Goal: Complete application form

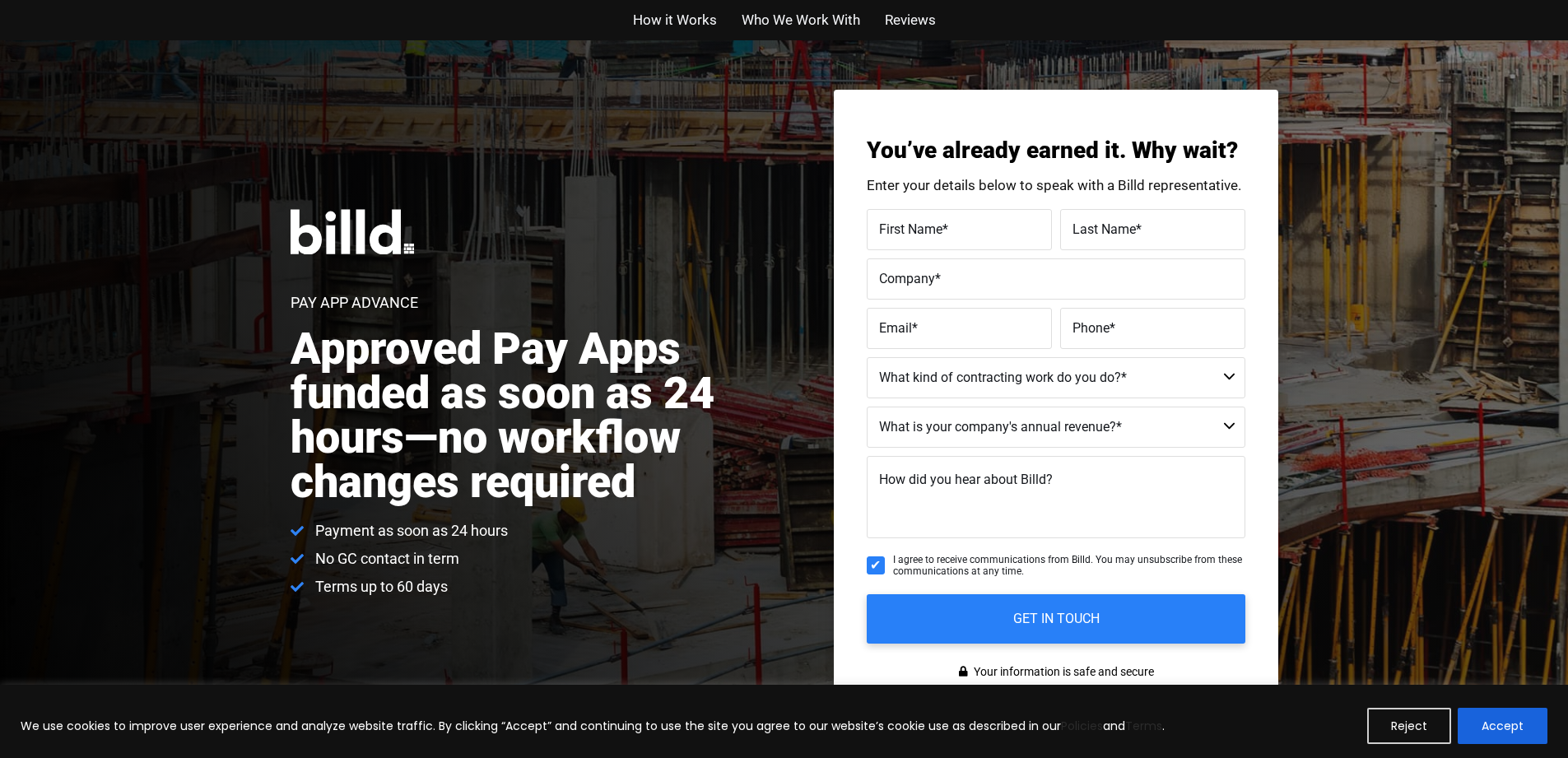
click at [971, 213] on input "First Name *" at bounding box center [959, 229] width 186 height 41
type input "[PERSON_NAME]"
type input "The Guitarmory LLC"
type input "michaelc8944@gmail.com"
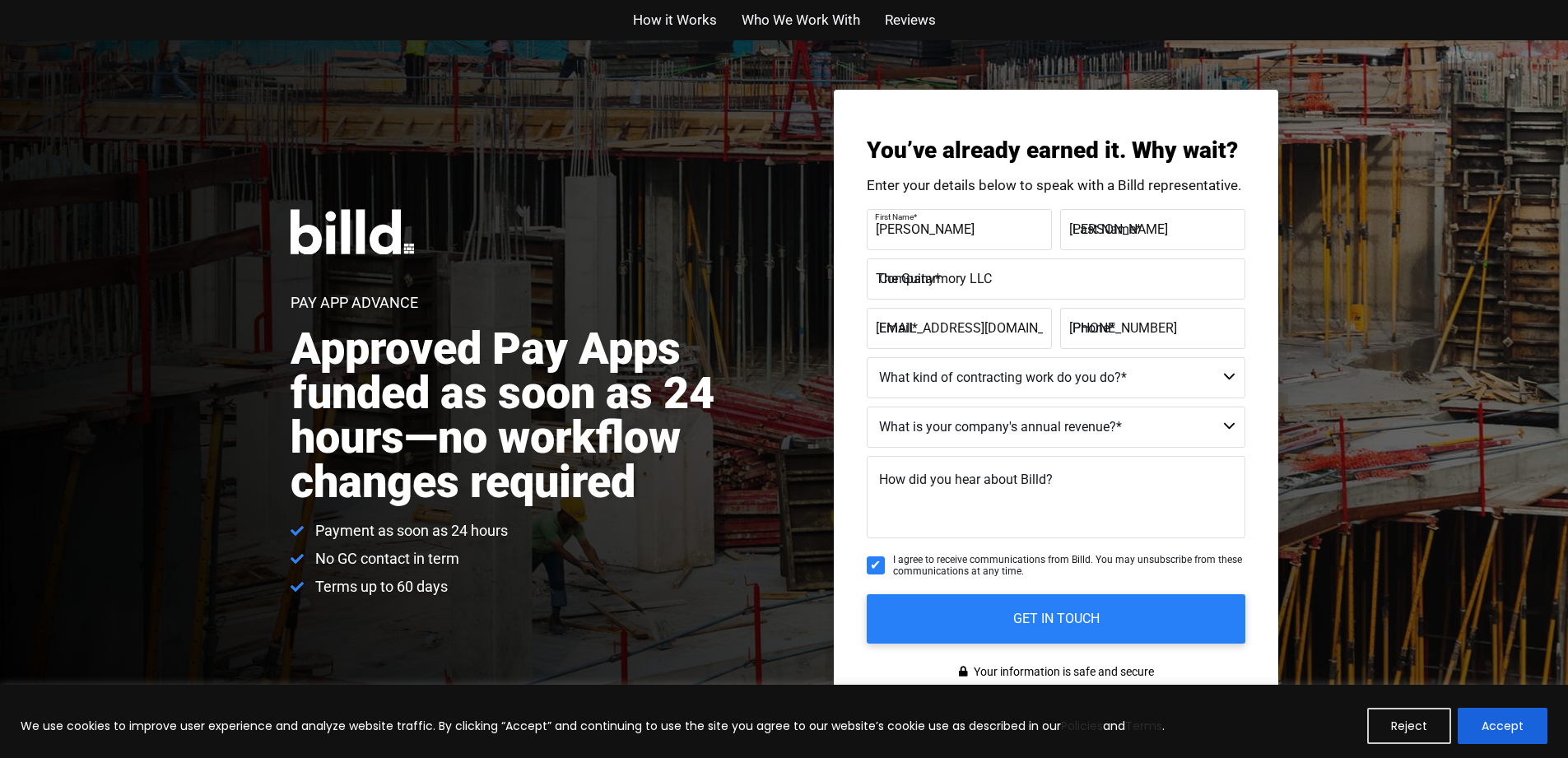
type input "[PHONE_NUMBER]"
click at [956, 229] on label "First Name *" at bounding box center [957, 216] width 165 height 24
click at [956, 229] on input "[PERSON_NAME]" at bounding box center [959, 229] width 186 height 41
click at [956, 229] on label "First Name *" at bounding box center [957, 216] width 165 height 24
click at [956, 229] on input "[PERSON_NAME]" at bounding box center [959, 229] width 186 height 41
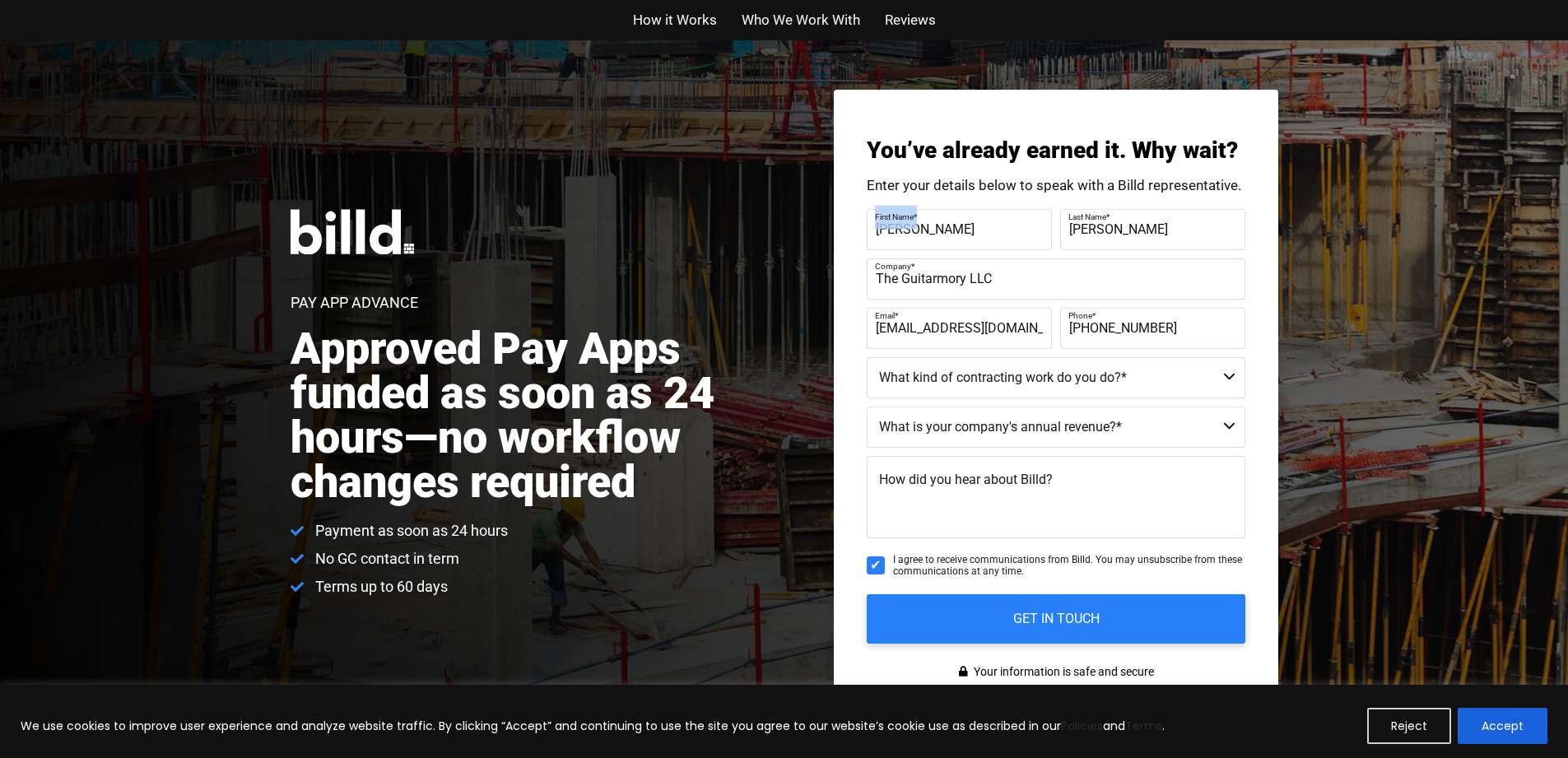
click at [957, 229] on label "First Name *" at bounding box center [957, 216] width 165 height 24
click at [957, 229] on input "[PERSON_NAME]" at bounding box center [959, 229] width 186 height 41
click at [1420, 296] on div "Pay App Advance Approved Pay Apps funded as soon as 24 hours—no workflow change…" at bounding box center [784, 403] width 1568 height 725
click at [934, 214] on input "First Name *" at bounding box center [959, 229] width 186 height 41
type input "[PERSON_NAME]"
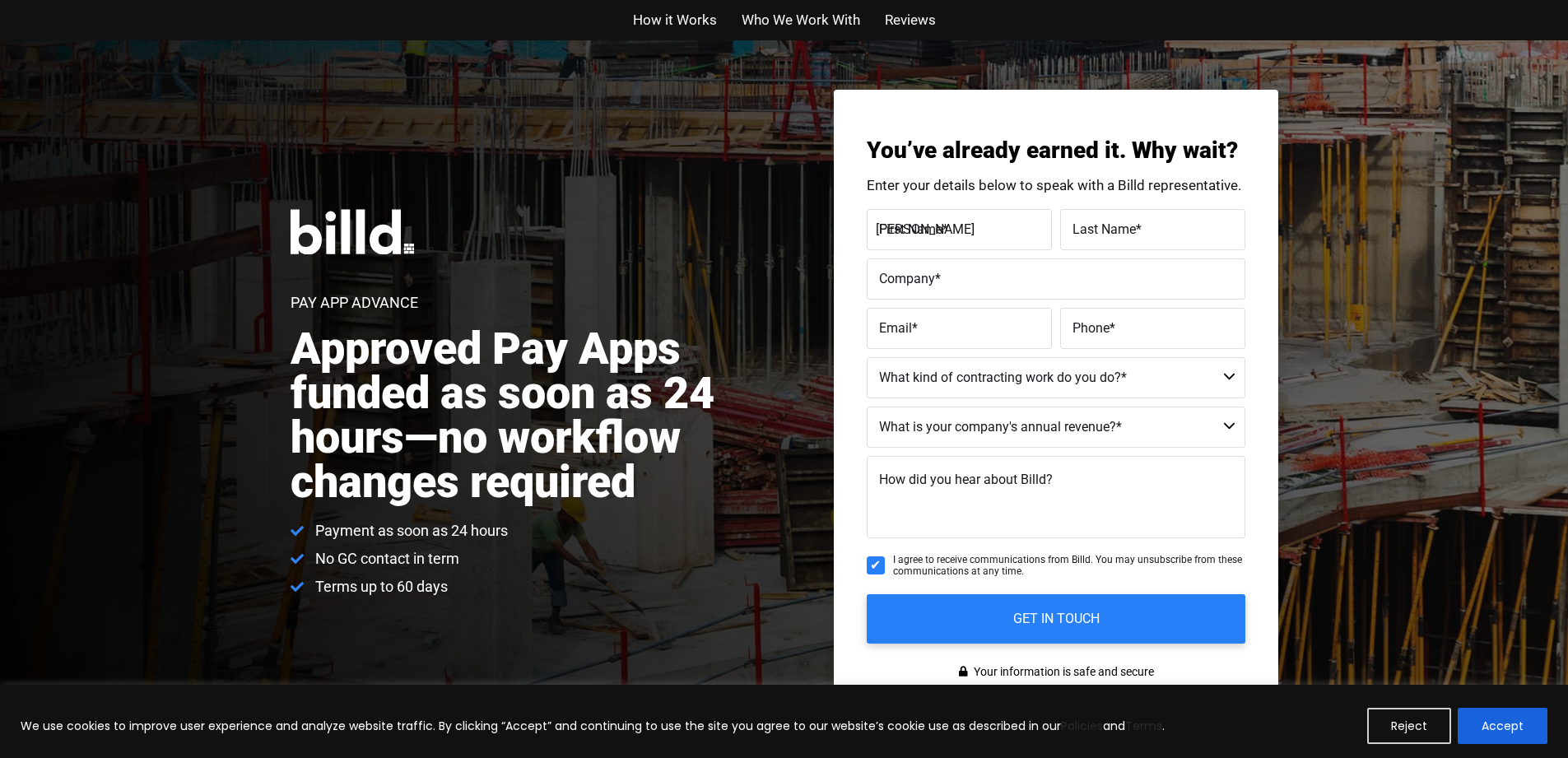
type input "[PERSON_NAME]"
type input "Cerberus Guitars"
type input "[PERSON_NAME][EMAIL_ADDRESS][DOMAIN_NAME]"
type input "[PHONE_NUMBER]"
click at [1040, 280] on input "Cerberus Guitars" at bounding box center [1055, 278] width 378 height 41
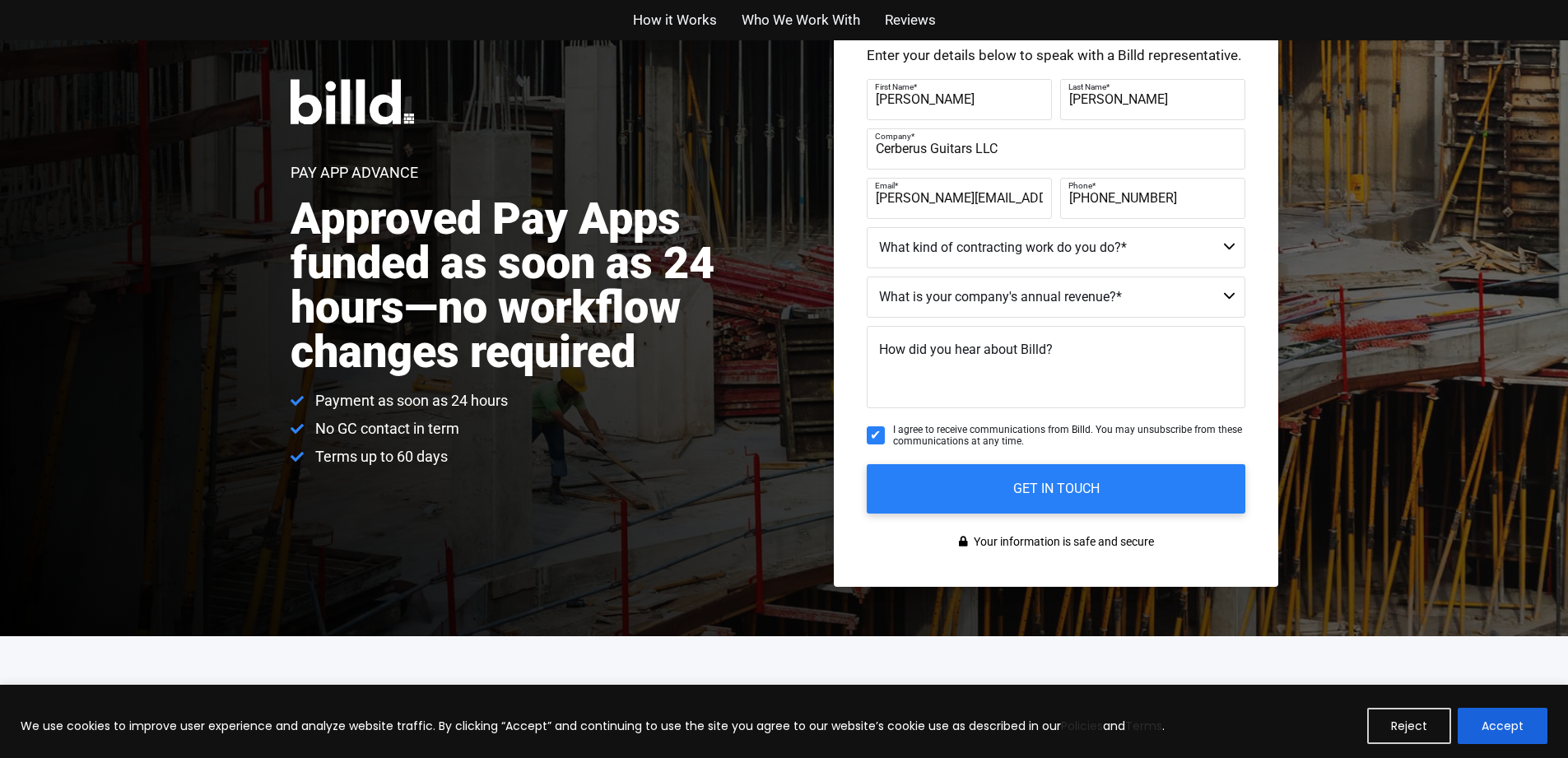
scroll to position [4, 0]
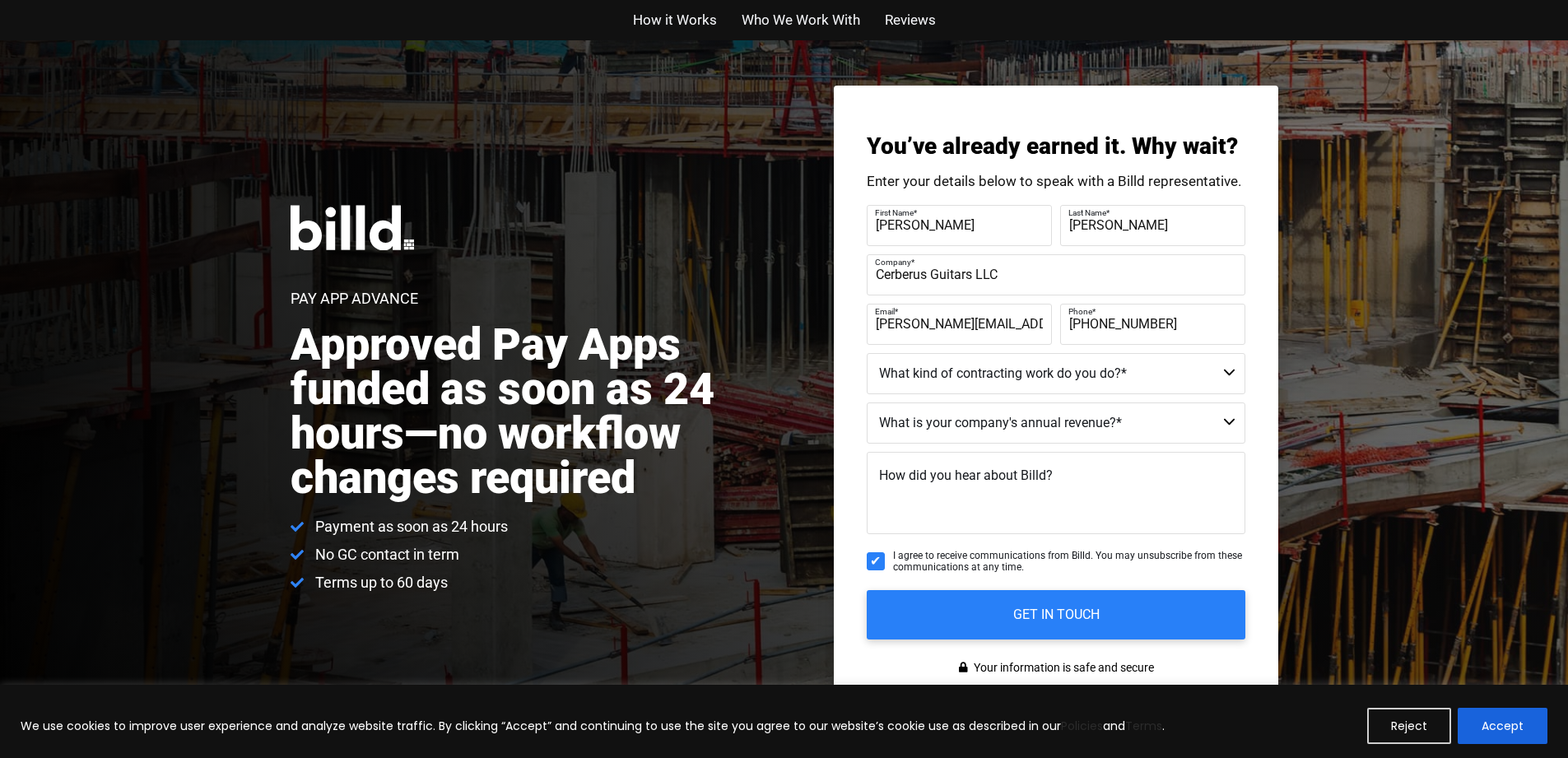
type input "Cerberus Guitars LLC"
click at [1049, 397] on fieldset "What kind of contracting work do you do? * Residential - Our Services Do Not Ap…" at bounding box center [1055, 378] width 378 height 50
click at [1053, 386] on select "Residential - Our Services Do Not Apply Not a Contractor Commercial and Residen…" at bounding box center [1055, 373] width 378 height 41
select select "Not a Contractor"
click at [866, 353] on select "Residential - Our Services Do Not Apply Not a Contractor Commercial and Residen…" at bounding box center [1055, 373] width 378 height 41
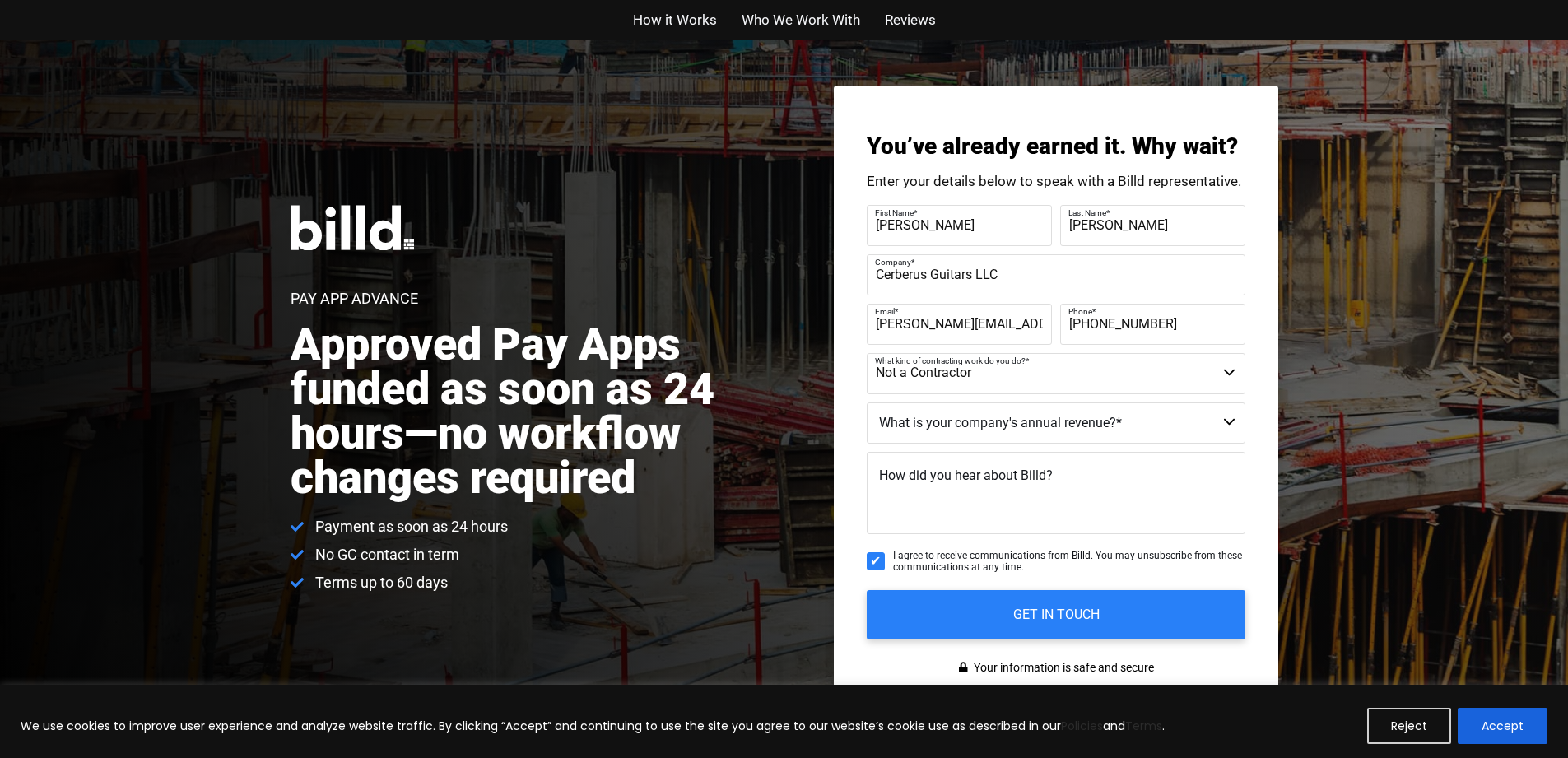
click at [1047, 426] on select "Less than $1M $1M - $2M $2M - $4M $4M - $8M $8M - $25M $25M - $40M $40M +" at bounding box center [1055, 422] width 378 height 41
select select "Less than $1M"
click at [866, 402] on select "Less than $1M $1M - $2M $2M - $4M $4M - $8M $8M - $25M $25M - $40M $40M +" at bounding box center [1055, 422] width 378 height 41
click at [1122, 483] on textarea "How did you hear about Billd?" at bounding box center [1055, 492] width 378 height 82
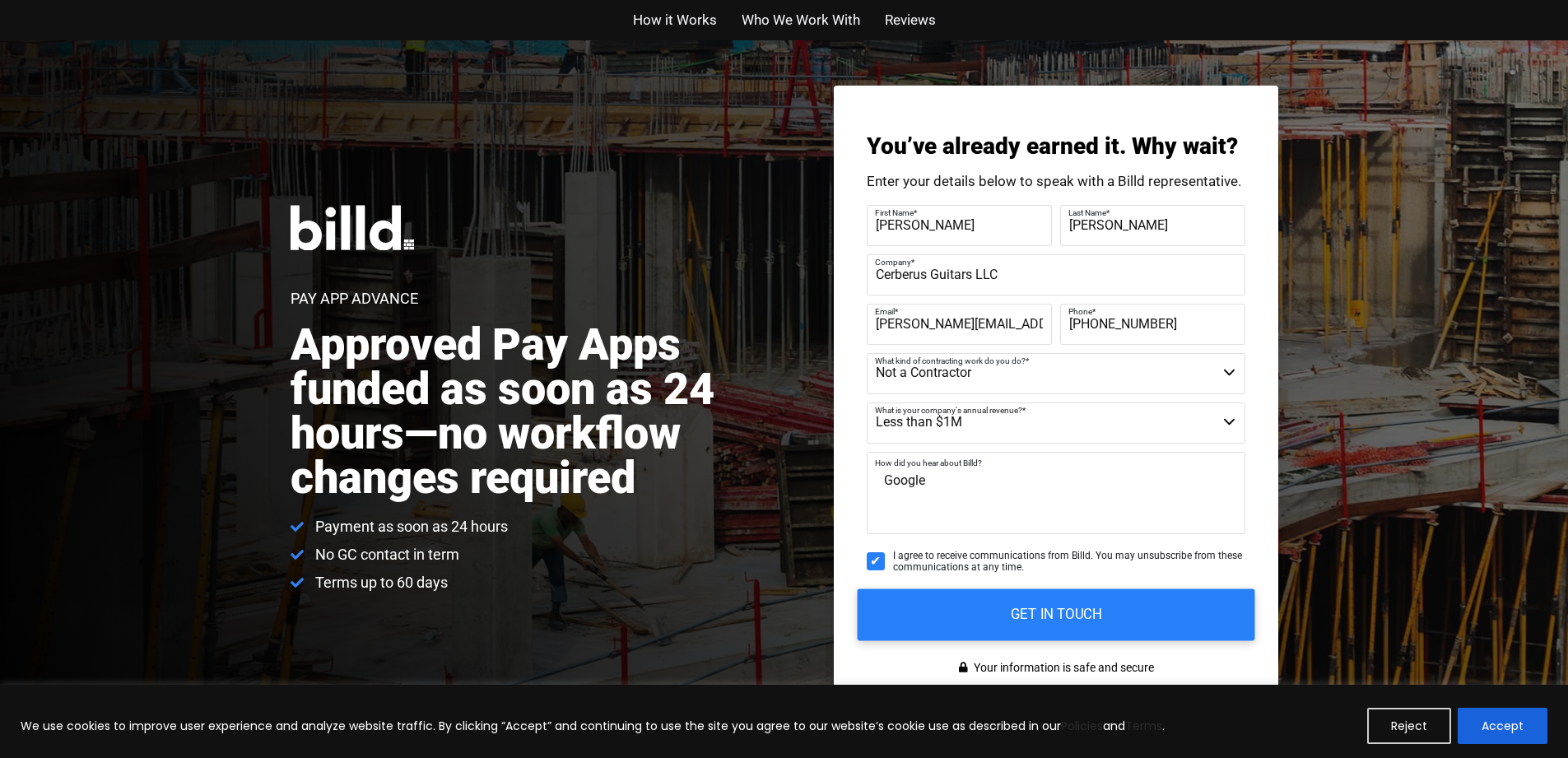
type textarea "Google"
click at [1105, 622] on input "GET IN TOUCH" at bounding box center [1055, 614] width 398 height 52
